Goal: Task Accomplishment & Management: Manage account settings

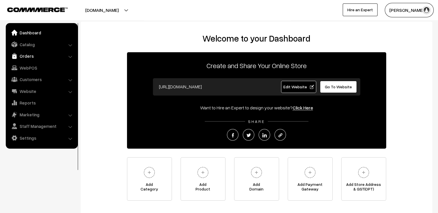
click at [25, 55] on link "Orders" at bounding box center [41, 56] width 69 height 10
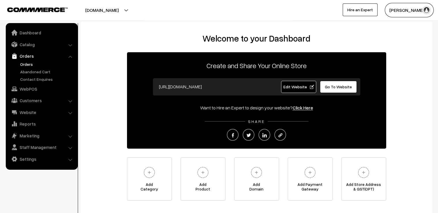
click at [29, 63] on link "Orders" at bounding box center [47, 64] width 57 height 6
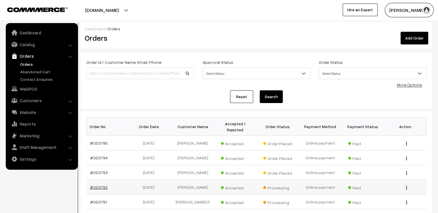
click at [102, 184] on link "#OD3792" at bounding box center [99, 186] width 18 height 5
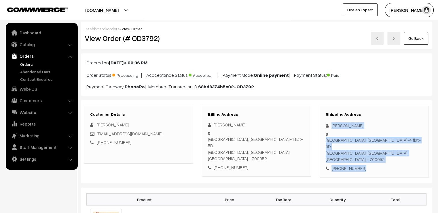
drag, startPoint x: 344, startPoint y: 139, endPoint x: 372, endPoint y: 175, distance: 45.8
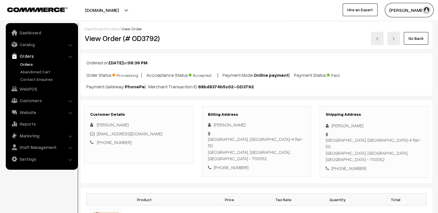
click at [377, 113] on h3 "Shipping Address" at bounding box center [374, 114] width 97 height 5
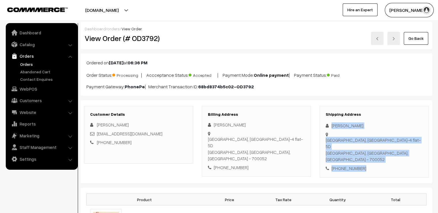
drag, startPoint x: 331, startPoint y: 121, endPoint x: 392, endPoint y: 169, distance: 77.8
click at [394, 160] on div "Shipping Address Chitra Ghosh Regent enclave vip road kaikhali, Block-4 flat-5D…" at bounding box center [374, 142] width 109 height 72
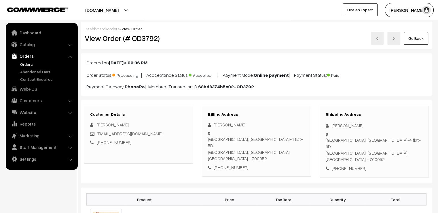
click at [368, 114] on h3 "Shipping Address" at bounding box center [374, 114] width 97 height 5
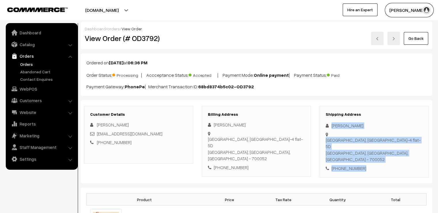
drag, startPoint x: 328, startPoint y: 123, endPoint x: 389, endPoint y: 158, distance: 70.8
click at [387, 161] on div "Shipping Address Chitra Ghosh Regent enclave vip road kaikhali, Block-4 flat-5D…" at bounding box center [374, 142] width 109 height 72
copy div "Chitra Ghosh Regent enclave vip road kaikhali, Block-4 flat-5D Kolkata, West Be…"
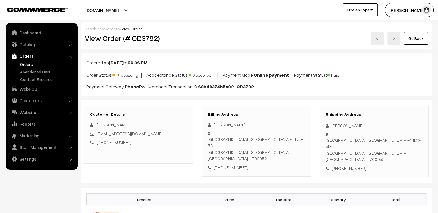
click at [412, 37] on link "Go Back" at bounding box center [416, 38] width 25 height 13
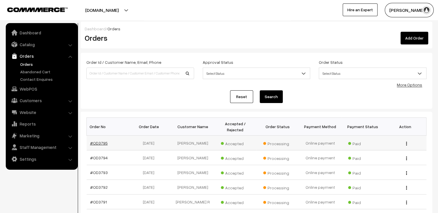
click at [101, 140] on link "#OD3795" at bounding box center [99, 142] width 18 height 5
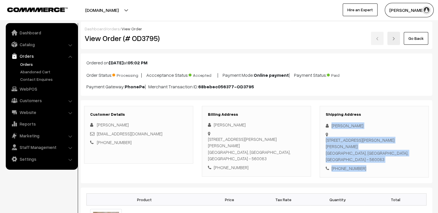
drag, startPoint x: 330, startPoint y: 121, endPoint x: 375, endPoint y: 176, distance: 70.8
click at [375, 176] on div "Customer Details Deepika Mahendran Deepikanatrajan2828@gmail.com +91 9663774899…" at bounding box center [257, 141] width 352 height 83
copy div "Shanthini Rajasekar 27, Smiriti Nagara phase 4, CK Palaya Road, Hommadevanahall…"
click at [24, 44] on link "Catalog" at bounding box center [41, 44] width 69 height 10
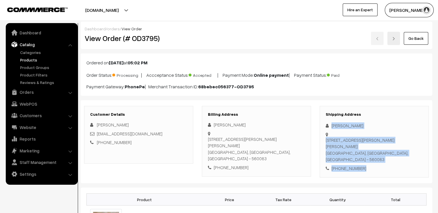
click at [28, 58] on link "Products" at bounding box center [47, 60] width 57 height 6
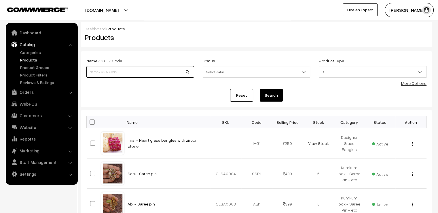
click at [110, 73] on input at bounding box center [140, 72] width 108 height 12
type input "ami"
click at [275, 94] on button "Search" at bounding box center [271, 95] width 23 height 13
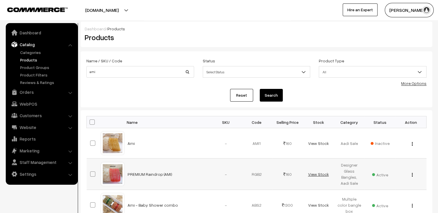
click at [315, 173] on link "View Stock" at bounding box center [318, 174] width 21 height 5
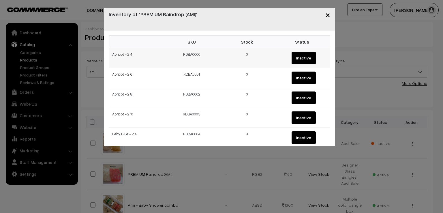
drag, startPoint x: 111, startPoint y: 55, endPoint x: 133, endPoint y: 55, distance: 21.9
click at [133, 55] on td "Apricot - 2.4" at bounding box center [136, 58] width 55 height 20
click at [135, 56] on td "Apricot - 2.4" at bounding box center [136, 58] width 55 height 20
drag, startPoint x: 112, startPoint y: 114, endPoint x: 268, endPoint y: 114, distance: 155.7
click at [268, 114] on tr "Apricot - 2.10 RDBA0003 0 Inactive" at bounding box center [219, 118] width 221 height 20
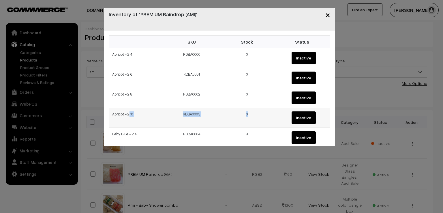
click at [256, 116] on td "0" at bounding box center [246, 118] width 55 height 20
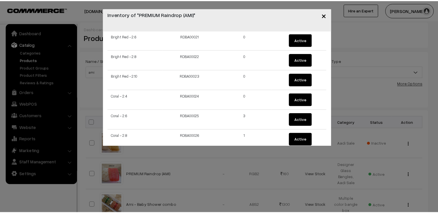
scroll to position [440, 0]
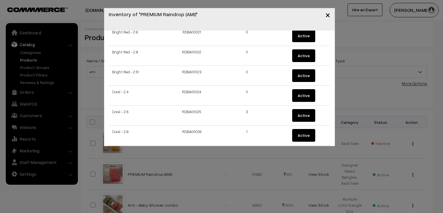
click at [327, 16] on span "×" at bounding box center [327, 14] width 5 height 11
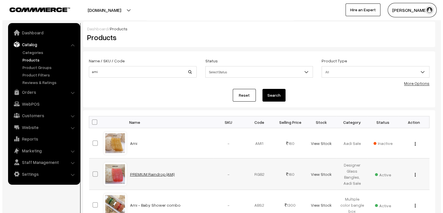
scroll to position [144, 0]
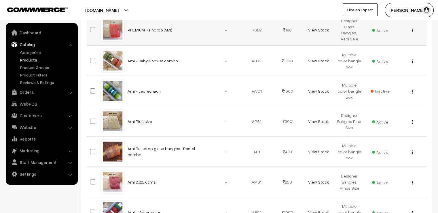
click at [323, 28] on link "View Stock" at bounding box center [318, 29] width 21 height 5
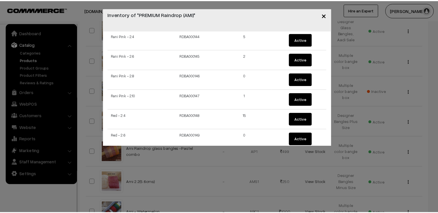
scroll to position [3303, 0]
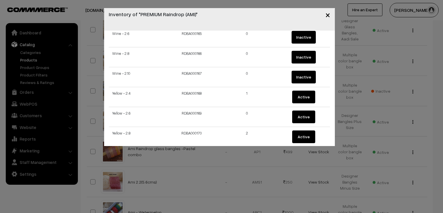
click at [329, 13] on span "×" at bounding box center [327, 14] width 5 height 11
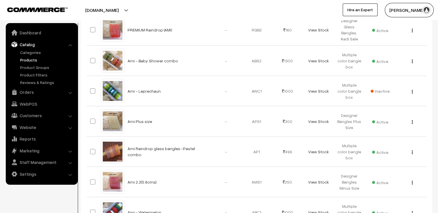
click at [245, 8] on div "Varnam Aadhira My Profile Refer & Earn Support Sign Out Hire an Expert" at bounding box center [330, 10] width 222 height 14
click at [29, 95] on link "Orders" at bounding box center [41, 92] width 69 height 10
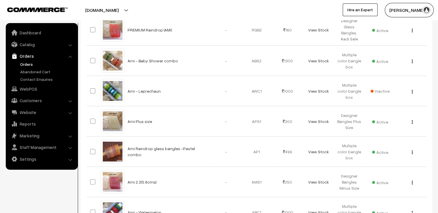
click at [28, 63] on link "Orders" at bounding box center [47, 64] width 57 height 6
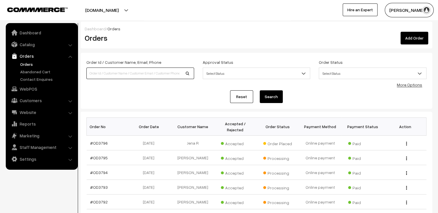
click at [115, 73] on input at bounding box center [140, 73] width 108 height 12
type input "OD3551"
click at [271, 93] on button "Search" at bounding box center [271, 96] width 23 height 13
drag, startPoint x: 263, startPoint y: 139, endPoint x: 293, endPoint y: 137, distance: 30.0
click at [293, 137] on td "Order Placed" at bounding box center [278, 142] width 43 height 15
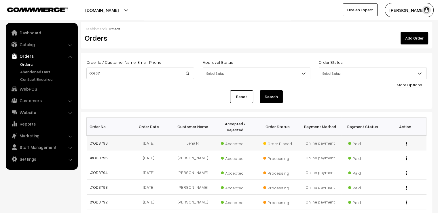
click at [296, 137] on td "Order Placed" at bounding box center [278, 142] width 43 height 15
click at [270, 165] on td "Processing" at bounding box center [278, 172] width 43 height 15
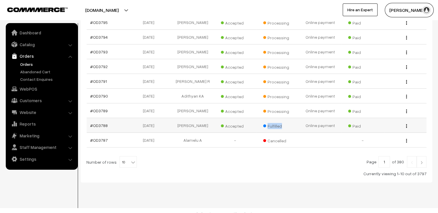
drag, startPoint x: 268, startPoint y: 119, endPoint x: 295, endPoint y: 123, distance: 28.0
click at [295, 123] on td "Fulfilled" at bounding box center [278, 125] width 43 height 15
click at [286, 121] on span "Fulfilled" at bounding box center [277, 124] width 29 height 7
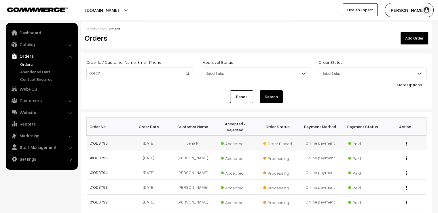
click at [91, 140] on link "#OD3796" at bounding box center [99, 142] width 18 height 5
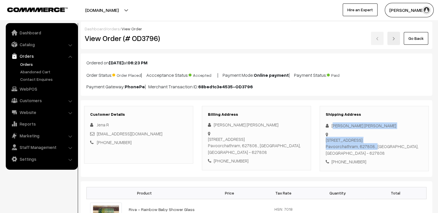
drag, startPoint x: 334, startPoint y: 120, endPoint x: 351, endPoint y: 148, distance: 32.9
click at [351, 148] on div "Shipping Address [GEOGRAPHIC_DATA] [PERSON_NAME] [STREET_ADDRESS] [PHONE_NUMBER]" at bounding box center [374, 138] width 109 height 65
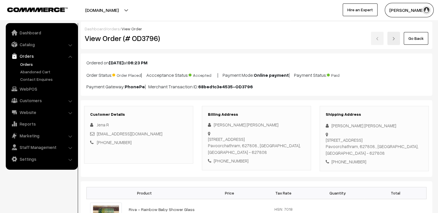
click at [378, 158] on div "[PHONE_NUMBER]" at bounding box center [374, 161] width 97 height 7
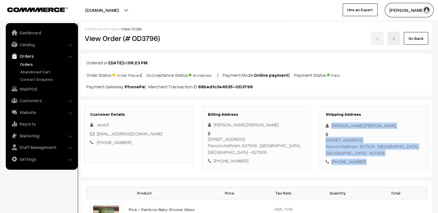
drag, startPoint x: 333, startPoint y: 125, endPoint x: 373, endPoint y: 165, distance: 55.6
click at [373, 165] on div "Customer Details [GEOGRAPHIC_DATA] R [EMAIL_ADDRESS][DOMAIN_NAME] [PHONE_NUMBER…" at bounding box center [257, 138] width 352 height 77
copy div "[PERSON_NAME] [PERSON_NAME] [STREET_ADDRESS] - 627808 [PHONE_NUMBER]"
